Goal: Check status: Check status

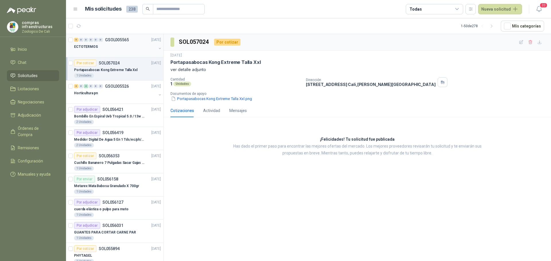
click at [98, 44] on div "ECTOTERMOS" at bounding box center [115, 46] width 82 height 7
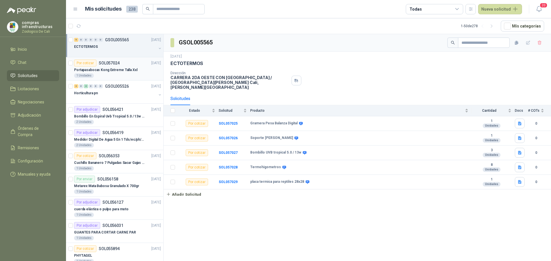
click at [98, 71] on p "Portapasabocas Kong Extreme Talla Xxl" at bounding box center [105, 69] width 63 height 5
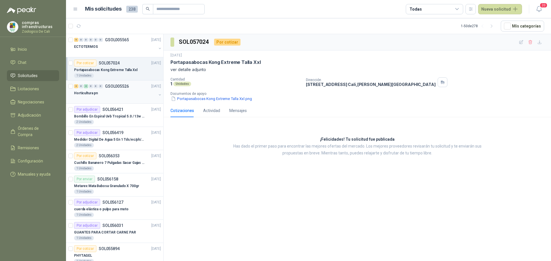
click at [112, 89] on div "3 0 4 0 0 0 GSOL005526 [DATE]" at bounding box center [118, 86] width 88 height 7
